Goal: Use online tool/utility: Use online tool/utility

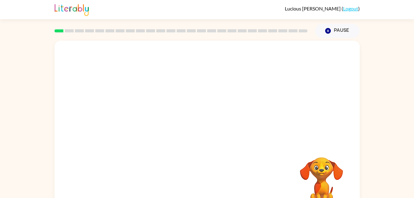
scroll to position [19, 0]
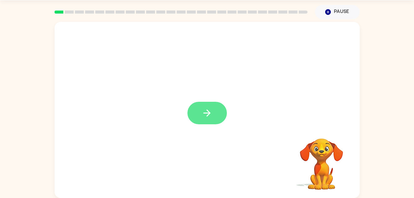
click at [214, 116] on button "button" at bounding box center [208, 113] width 40 height 23
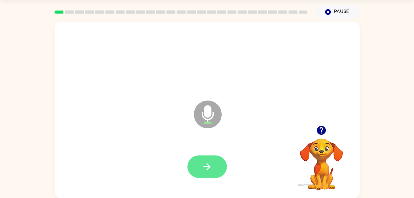
click at [213, 167] on button "button" at bounding box center [208, 167] width 40 height 23
click at [196, 164] on button "button" at bounding box center [208, 167] width 40 height 23
click at [200, 169] on button "button" at bounding box center [208, 167] width 40 height 23
click at [215, 165] on button "button" at bounding box center [208, 167] width 40 height 23
click at [211, 171] on icon "button" at bounding box center [207, 166] width 11 height 11
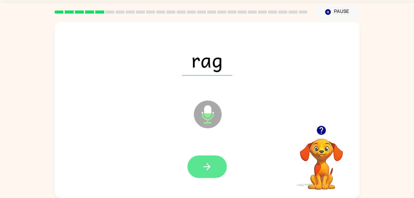
click at [209, 165] on icon "button" at bounding box center [207, 166] width 7 height 7
click at [213, 174] on button "button" at bounding box center [208, 167] width 40 height 23
click at [210, 177] on button "button" at bounding box center [208, 167] width 40 height 23
click at [207, 169] on icon "button" at bounding box center [207, 166] width 11 height 11
click at [221, 161] on button "button" at bounding box center [208, 167] width 40 height 23
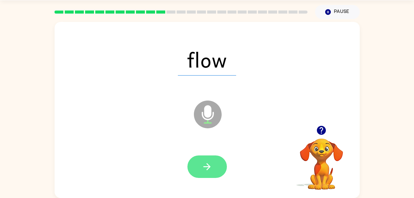
click at [203, 164] on icon "button" at bounding box center [207, 166] width 11 height 11
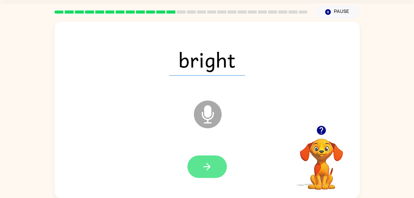
click at [208, 172] on icon "button" at bounding box center [207, 166] width 11 height 11
click at [196, 174] on button "button" at bounding box center [208, 167] width 40 height 23
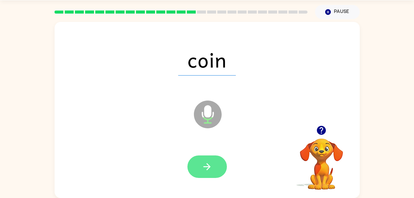
click at [210, 159] on button "button" at bounding box center [208, 167] width 40 height 23
click at [212, 167] on icon "button" at bounding box center [207, 166] width 11 height 11
click at [213, 172] on button "button" at bounding box center [208, 167] width 40 height 23
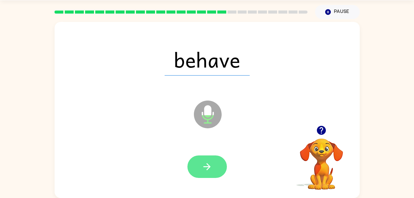
click at [215, 165] on button "button" at bounding box center [208, 167] width 40 height 23
click at [203, 165] on icon "button" at bounding box center [207, 166] width 11 height 11
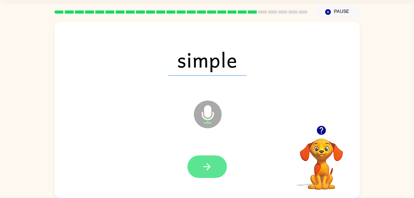
click at [218, 170] on button "button" at bounding box center [208, 167] width 40 height 23
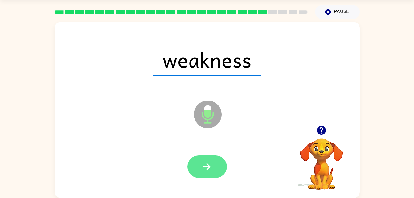
click at [202, 165] on icon "button" at bounding box center [207, 166] width 11 height 11
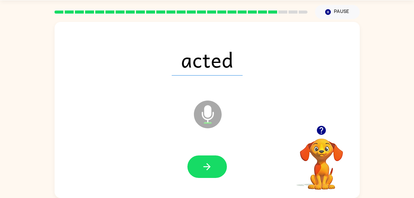
click at [221, 187] on div at bounding box center [207, 167] width 293 height 51
click at [218, 168] on button "button" at bounding box center [208, 167] width 40 height 23
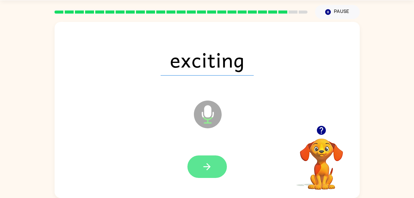
click at [205, 167] on icon "button" at bounding box center [207, 166] width 7 height 7
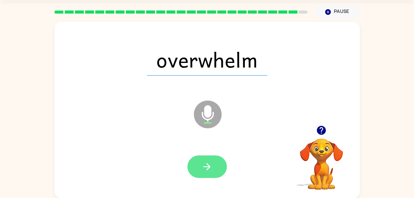
click at [209, 160] on button "button" at bounding box center [208, 167] width 40 height 23
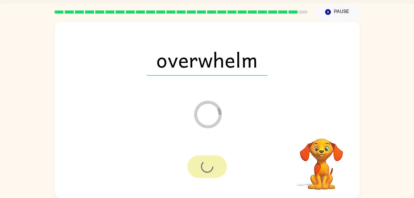
scroll to position [8, 0]
